Goal: Task Accomplishment & Management: Manage account settings

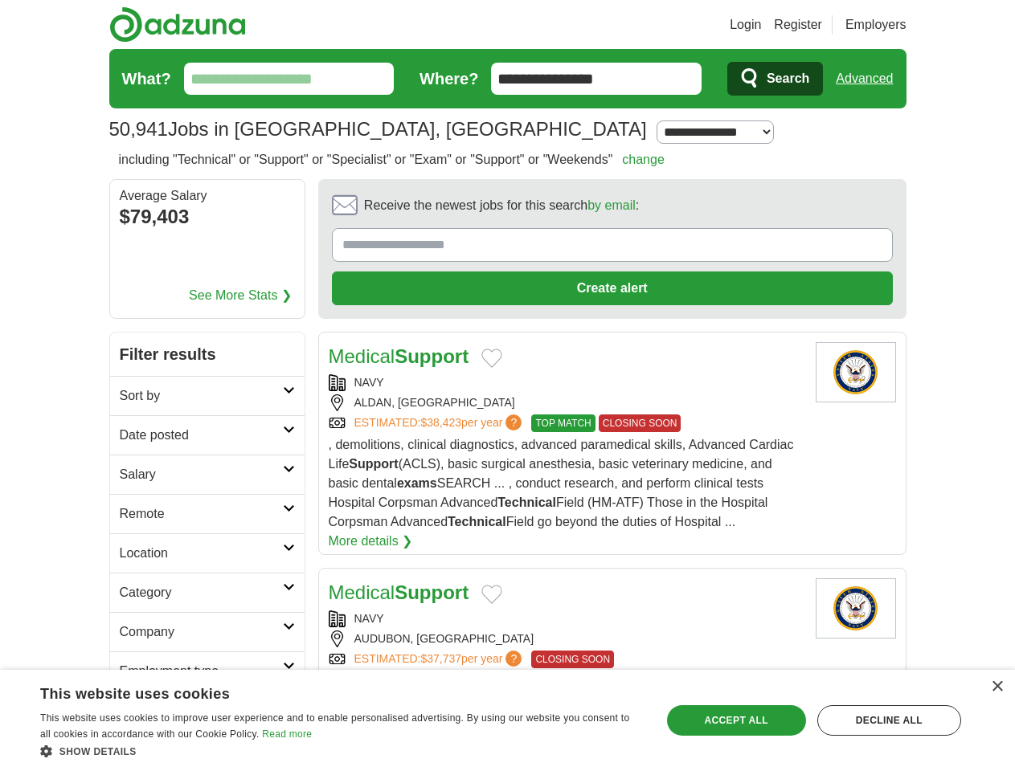
click at [761, 25] on link "Login" at bounding box center [745, 24] width 31 height 19
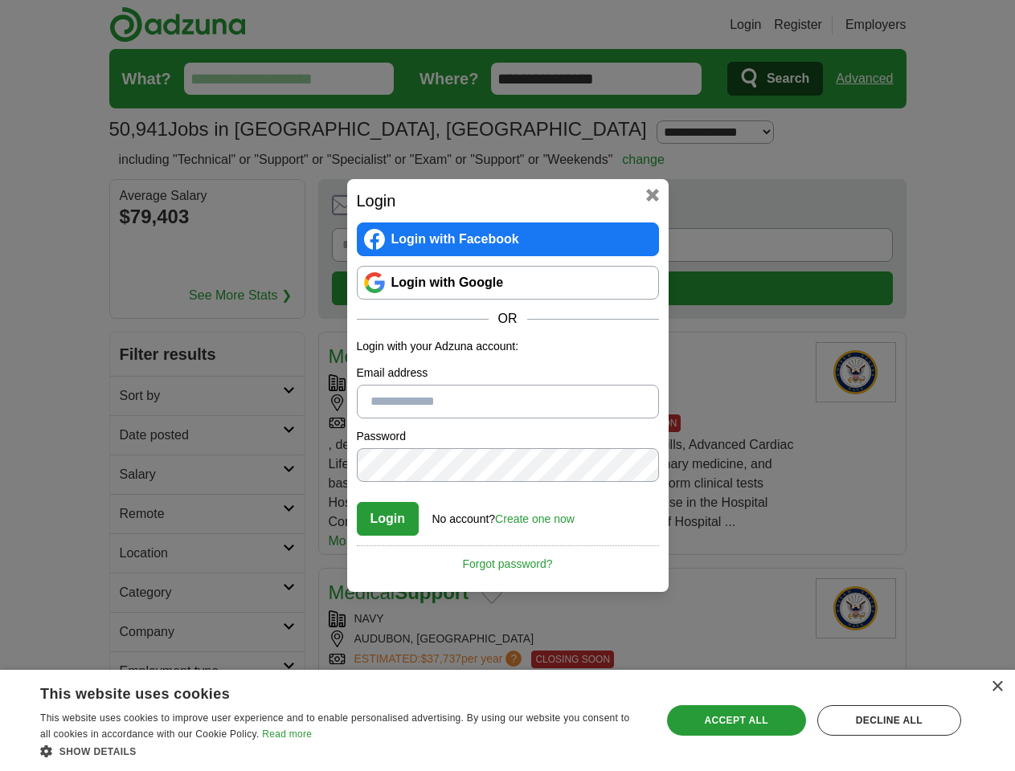
click at [894, 25] on div "Login Login with Facebook Login with Google OR Login with your Adzuna account: …" at bounding box center [507, 385] width 1015 height 771
click at [870, 79] on div "Login Login with Facebook Login with Google OR Login with your Adzuna account: …" at bounding box center [507, 385] width 1015 height 771
click at [194, 219] on div "Login Login with Facebook Login with Google OR Login with your Adzuna account: …" at bounding box center [507, 385] width 1015 height 771
click at [567, 210] on h2 "Login" at bounding box center [508, 201] width 302 height 24
click at [939, 211] on div "Login Login with Facebook Login with Google OR Login with your Adzuna account: …" at bounding box center [507, 385] width 1015 height 771
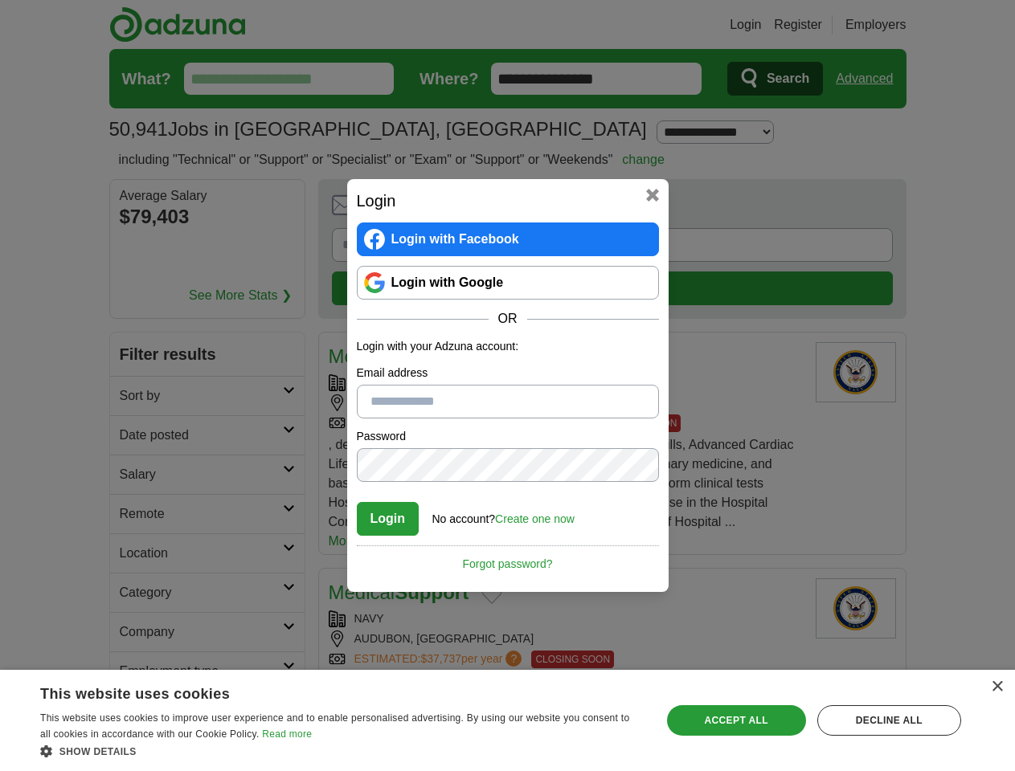
click at [135, 318] on div "Login Login with Facebook Login with Google OR Login with your Adzuna account: …" at bounding box center [507, 385] width 1015 height 771
click at [135, 358] on div "Login Login with Facebook Login with Google OR Login with your Adzuna account: …" at bounding box center [507, 385] width 1015 height 771
click at [135, 397] on div "Login Login with Facebook Login with Google OR Login with your Adzuna account: …" at bounding box center [507, 385] width 1015 height 771
click at [135, 436] on div "Login Login with Facebook Login with Google OR Login with your Adzuna account: …" at bounding box center [507, 385] width 1015 height 771
